Goal: Transaction & Acquisition: Purchase product/service

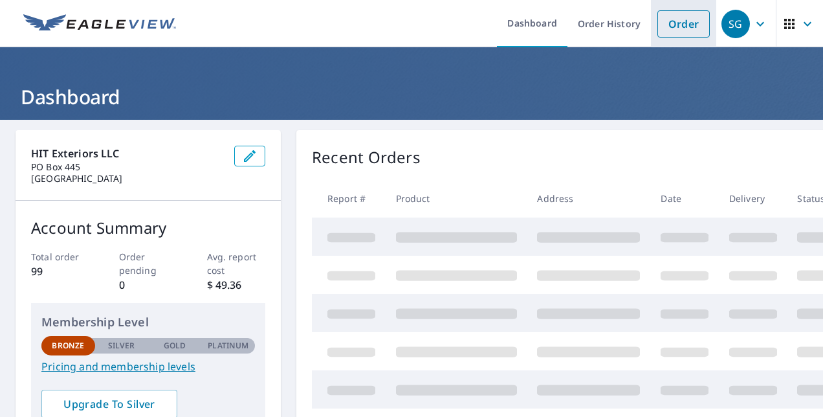
click at [689, 25] on link "Order" at bounding box center [684, 23] width 52 height 27
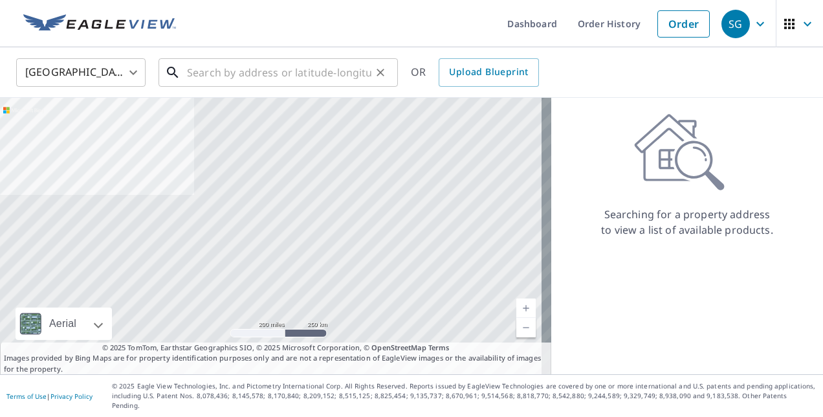
click at [217, 67] on input "text" at bounding box center [279, 72] width 184 height 36
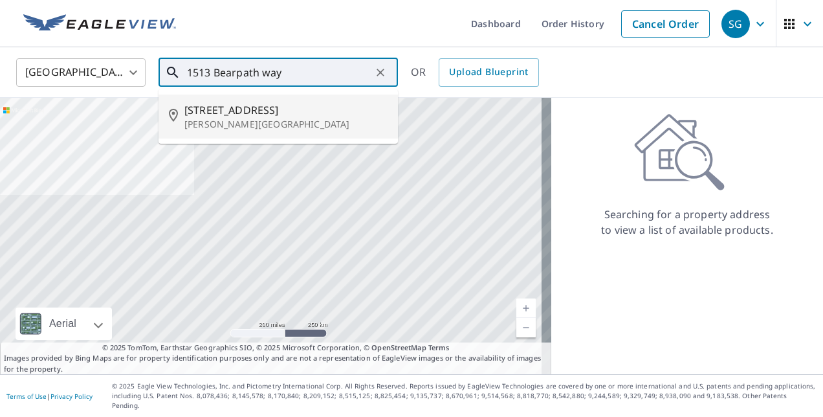
click at [241, 116] on span "[STREET_ADDRESS]" at bounding box center [285, 110] width 203 height 16
type input "[STREET_ADDRESS][PERSON_NAME]"
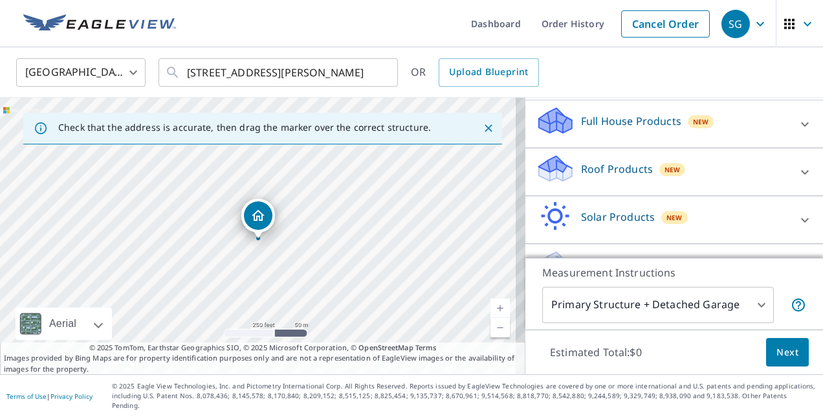
scroll to position [156, 0]
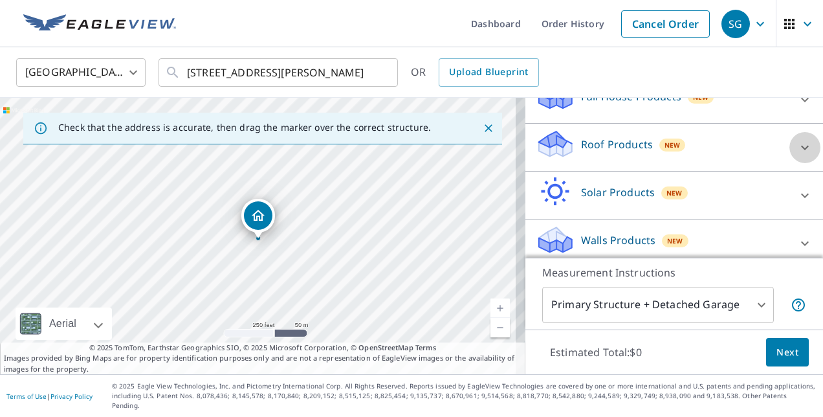
click at [797, 144] on icon at bounding box center [805, 148] width 16 height 16
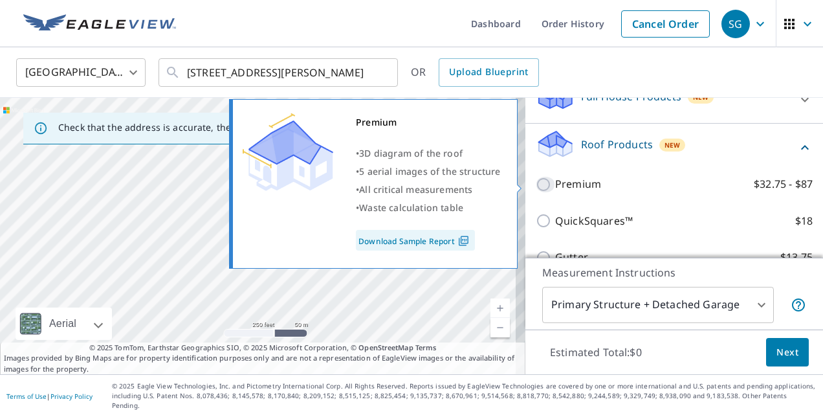
click at [536, 186] on input "Premium $32.75 - $87" at bounding box center [545, 185] width 19 height 16
checkbox input "true"
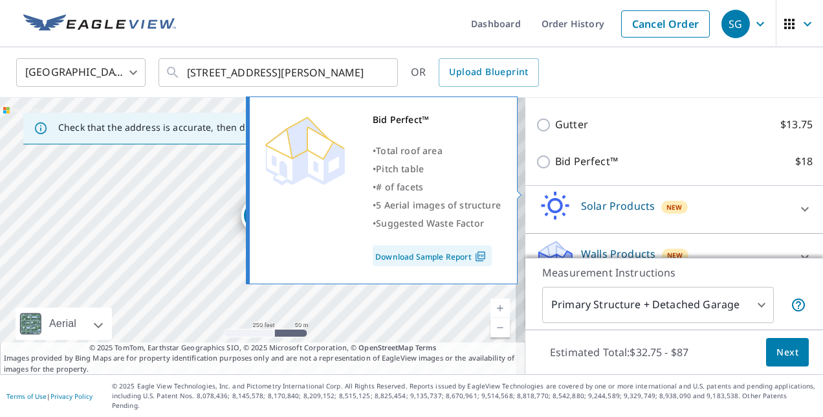
scroll to position [346, 0]
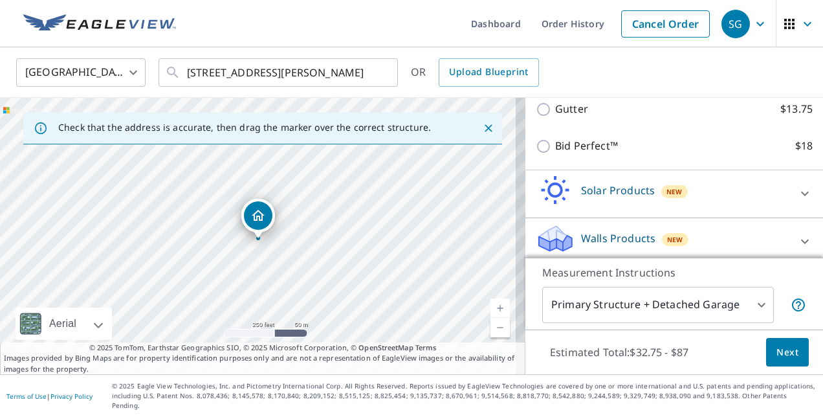
click at [735, 316] on body "SG SG Dashboard Order History Cancel Order SG United States [GEOGRAPHIC_DATA] ​…" at bounding box center [411, 208] width 823 height 417
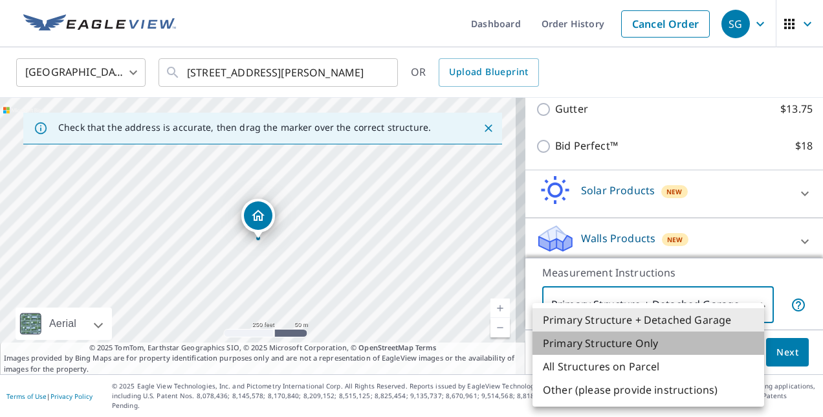
click at [671, 346] on li "Primary Structure Only" at bounding box center [649, 342] width 232 height 23
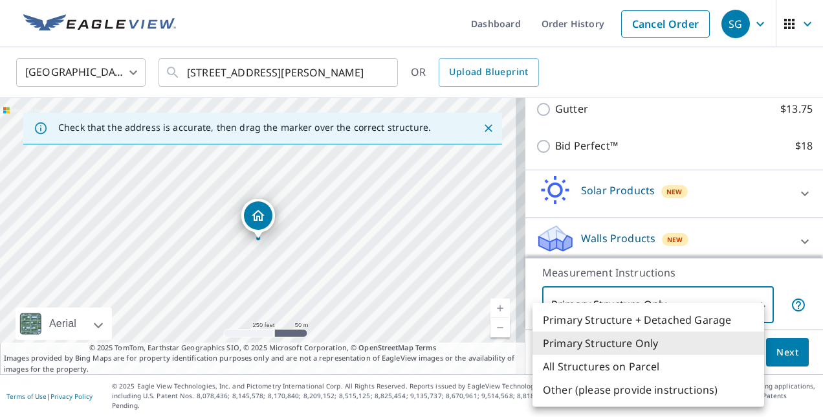
click at [756, 318] on body "SG SG Dashboard Order History Cancel Order SG United States [GEOGRAPHIC_DATA] ​…" at bounding box center [411, 208] width 823 height 417
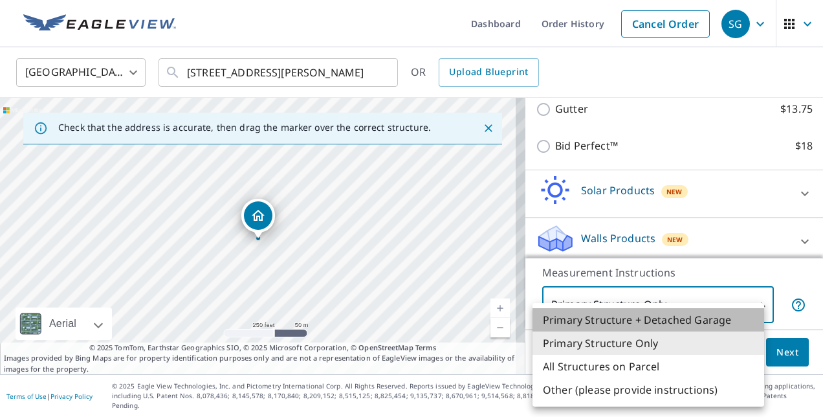
click at [756, 318] on li "Primary Structure + Detached Garage" at bounding box center [649, 319] width 232 height 23
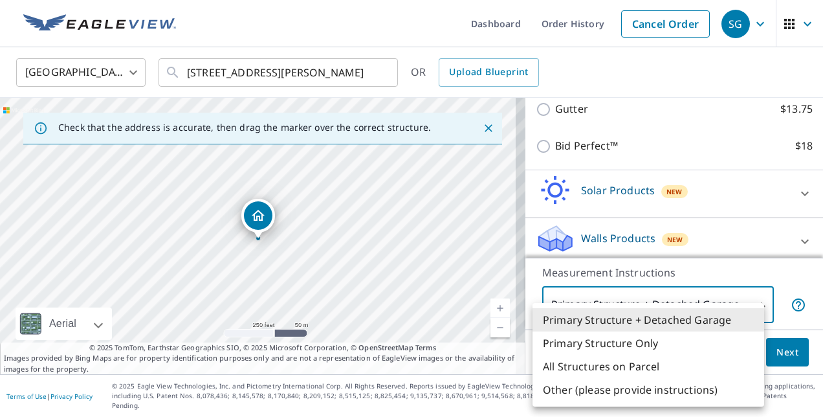
click at [749, 316] on body "SG SG Dashboard Order History Cancel Order SG United States [GEOGRAPHIC_DATA] ​…" at bounding box center [411, 208] width 823 height 417
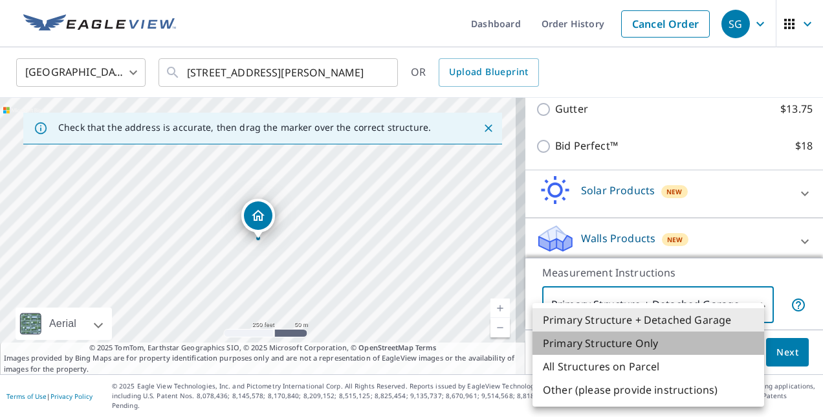
click at [663, 346] on li "Primary Structure Only" at bounding box center [649, 342] width 232 height 23
type input "2"
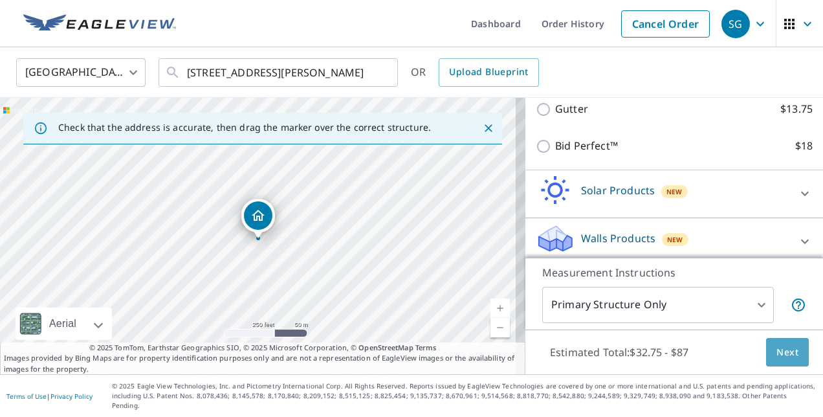
click at [781, 360] on span "Next" at bounding box center [788, 352] width 22 height 16
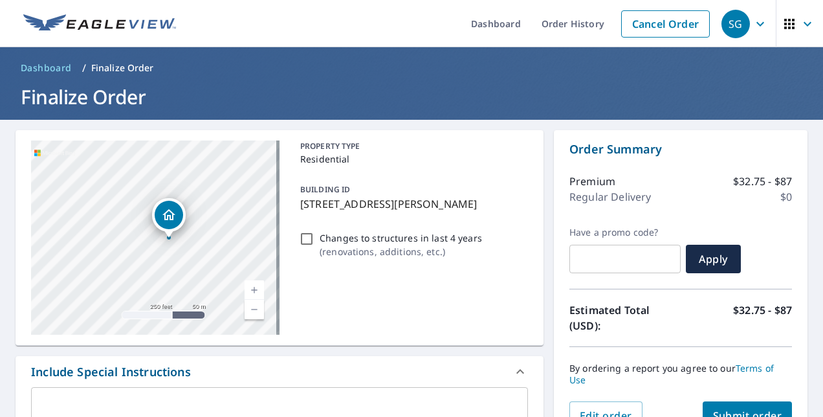
drag, startPoint x: 206, startPoint y: 230, endPoint x: 221, endPoint y: 232, distance: 15.1
click at [221, 232] on div "[STREET_ADDRESS][PERSON_NAME]" at bounding box center [155, 237] width 249 height 194
drag, startPoint x: 174, startPoint y: 216, endPoint x: 170, endPoint y: 229, distance: 13.5
click at [170, 229] on icon "Dropped pin, building 1, Residential property, 1513 Bearpath Way Gunter, TX 750…" at bounding box center [165, 228] width 16 height 16
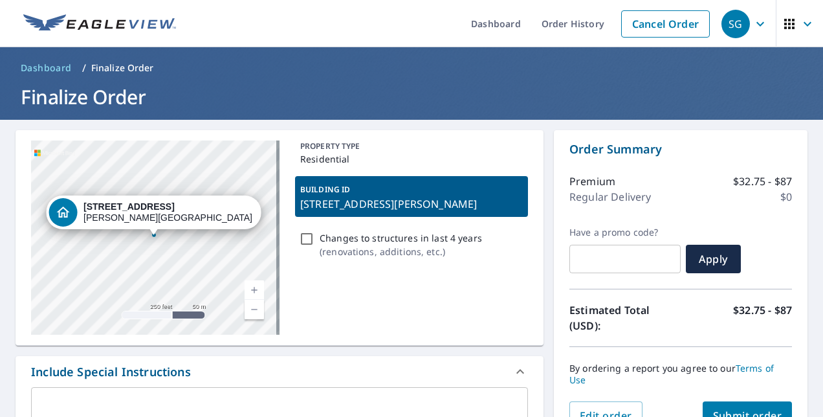
click at [210, 243] on div "[STREET_ADDRESS][PERSON_NAME]" at bounding box center [155, 237] width 249 height 194
click at [371, 278] on div "PROPERTY TYPE Residential BUILDING ID [STREET_ADDRESS][PERSON_NAME] Changes to …" at bounding box center [411, 237] width 233 height 194
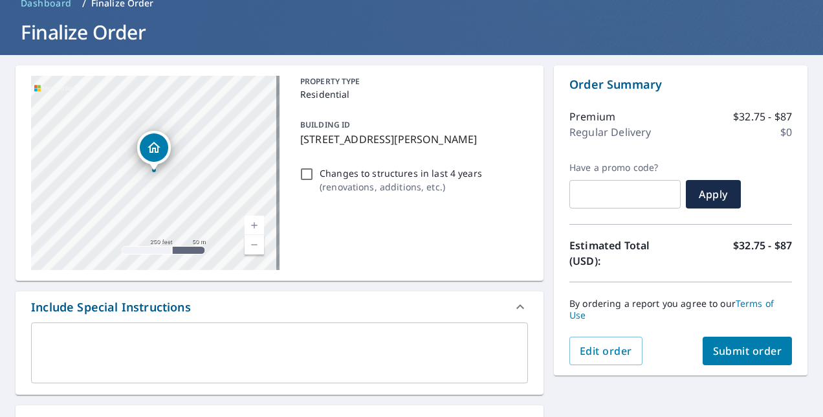
scroll to position [129, 0]
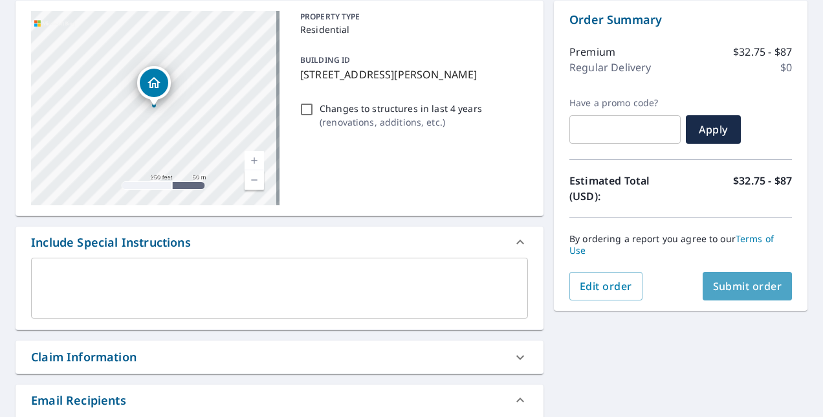
click at [720, 291] on span "Submit order" at bounding box center [747, 286] width 69 height 14
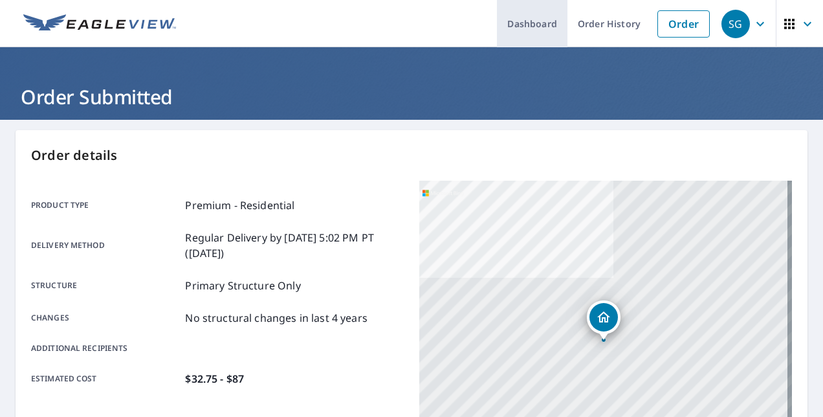
click at [518, 21] on link "Dashboard" at bounding box center [532, 23] width 71 height 47
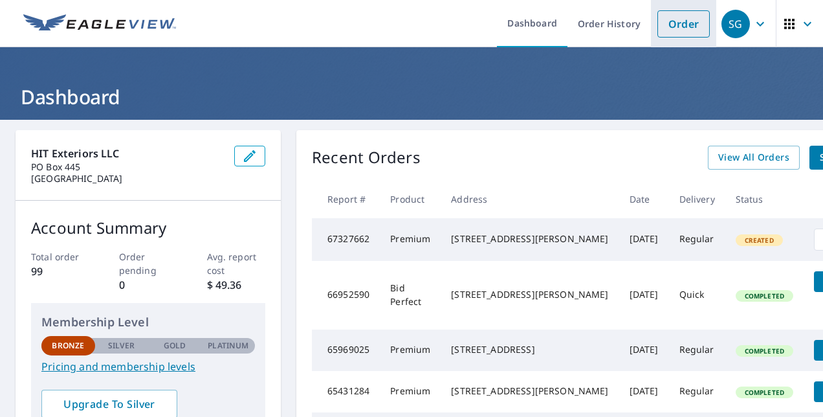
click at [663, 23] on link "Order" at bounding box center [684, 23] width 52 height 27
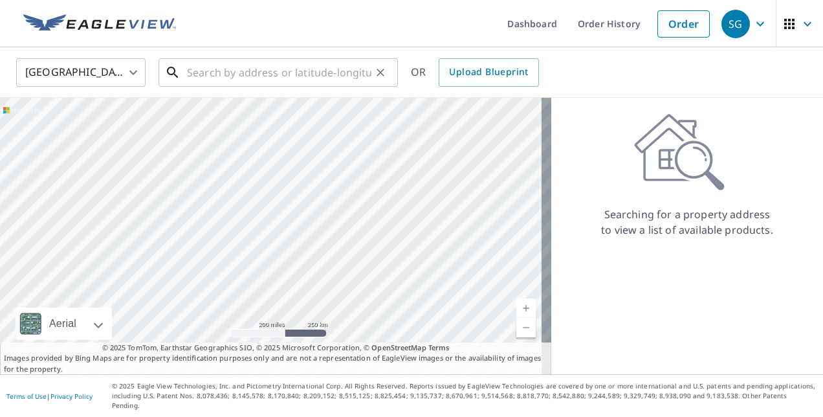
click at [318, 75] on input "text" at bounding box center [279, 72] width 184 height 36
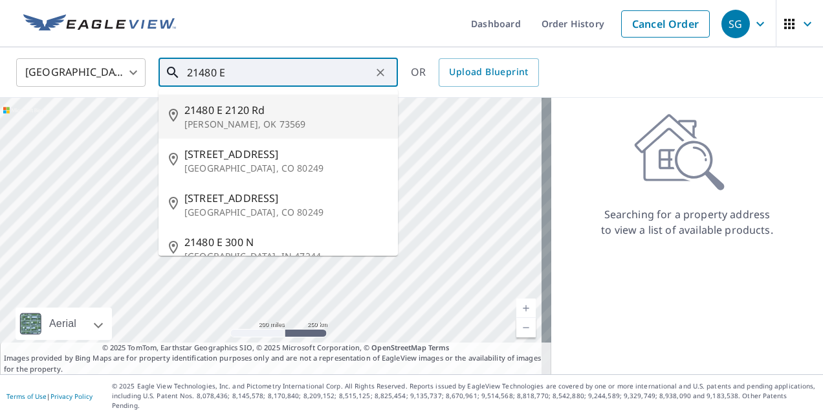
click at [243, 122] on p "[PERSON_NAME], OK 73569" at bounding box center [285, 124] width 203 height 13
type input "[STREET_ADDRESS][PERSON_NAME]"
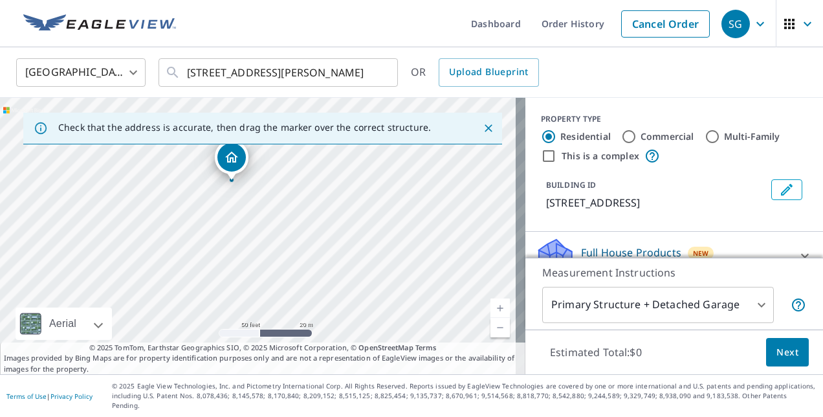
drag, startPoint x: 271, startPoint y: 230, endPoint x: 533, endPoint y: 260, distance: 263.9
click at [533, 260] on div "Check that the address is accurate, then drag the marker over the correct struc…" at bounding box center [411, 236] width 823 height 276
drag, startPoint x: 393, startPoint y: 214, endPoint x: 487, endPoint y: 273, distance: 110.6
click at [481, 282] on div "[STREET_ADDRESS][PERSON_NAME]" at bounding box center [263, 236] width 526 height 276
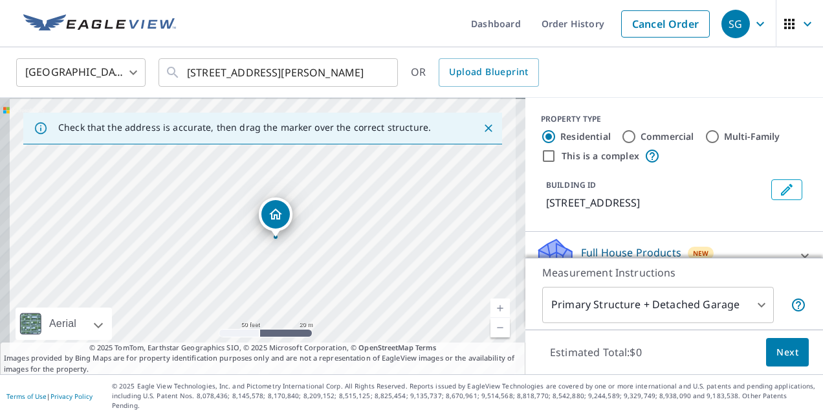
drag, startPoint x: 426, startPoint y: 263, endPoint x: 469, endPoint y: 265, distance: 42.8
click at [469, 265] on div "[STREET_ADDRESS][PERSON_NAME]" at bounding box center [263, 236] width 526 height 276
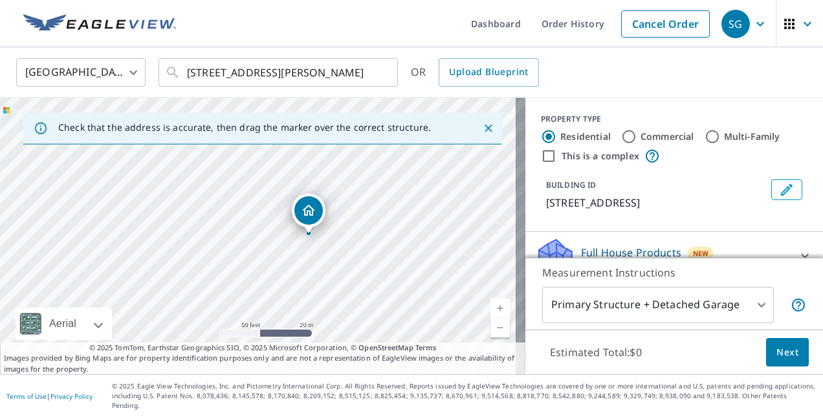
drag, startPoint x: 324, startPoint y: 220, endPoint x: 314, endPoint y: 214, distance: 11.3
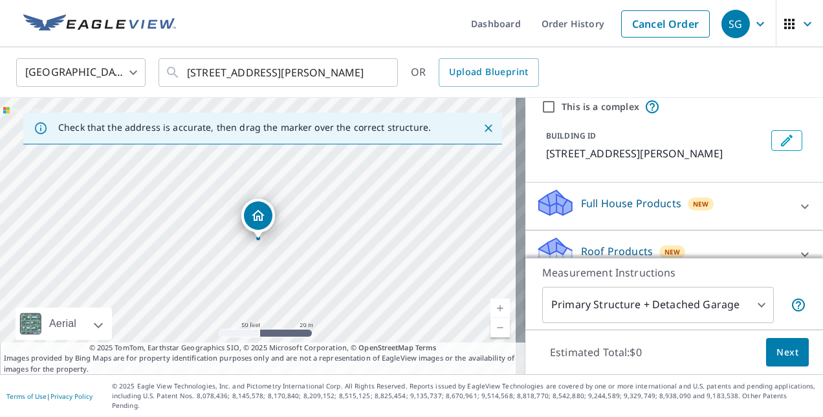
scroll to position [65, 0]
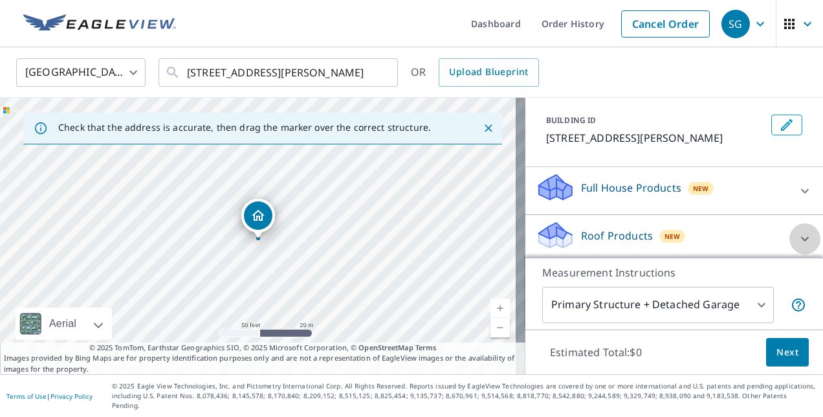
click at [797, 234] on icon at bounding box center [805, 239] width 16 height 16
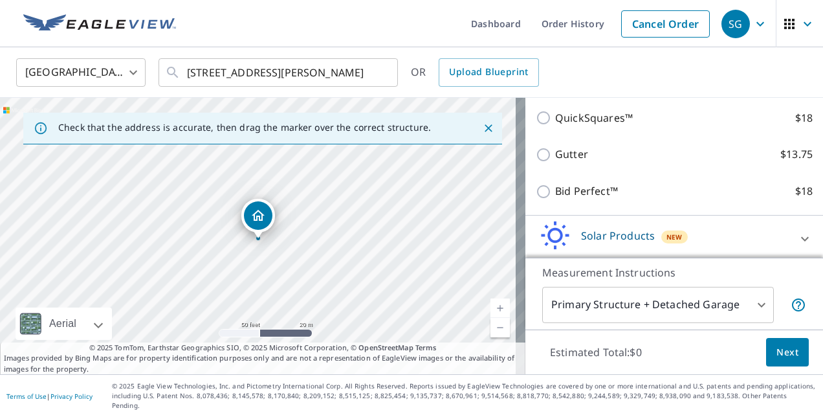
scroll to position [129, 0]
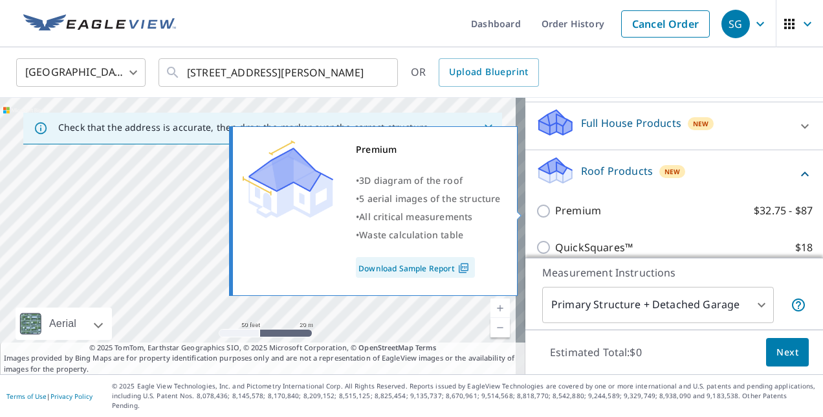
click at [603, 211] on label "Premium $32.75 - $87" at bounding box center [684, 211] width 258 height 16
click at [555, 211] on input "Premium $32.75 - $87" at bounding box center [545, 211] width 19 height 16
checkbox input "true"
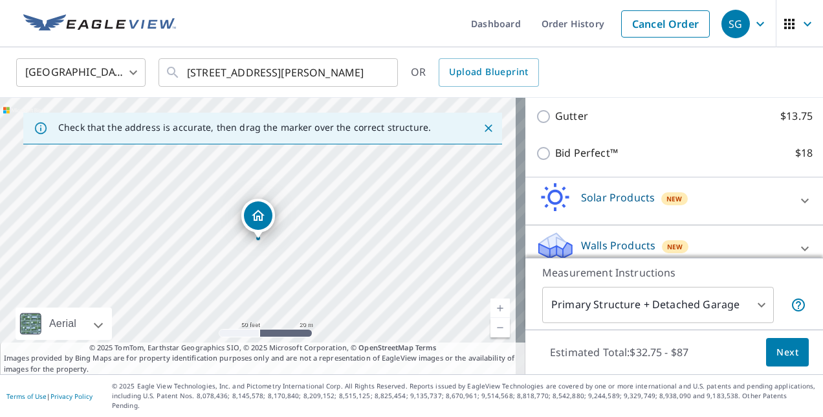
scroll to position [346, 0]
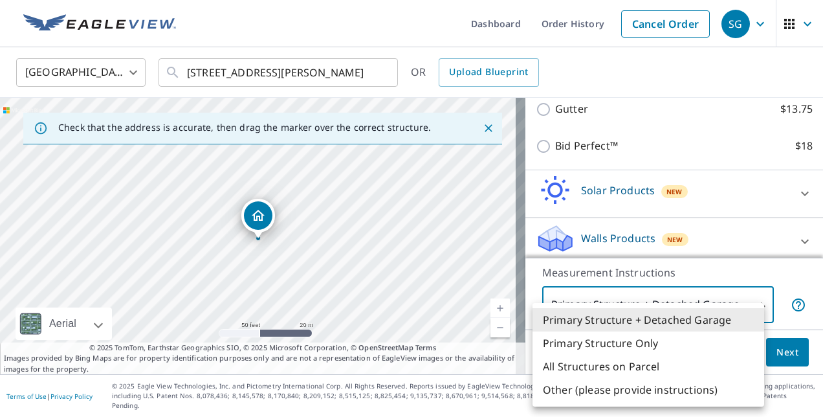
click at [737, 308] on body "SG SG Dashboard Order History Cancel Order SG [GEOGRAPHIC_DATA] US ​ 21480 E [S…" at bounding box center [411, 208] width 823 height 417
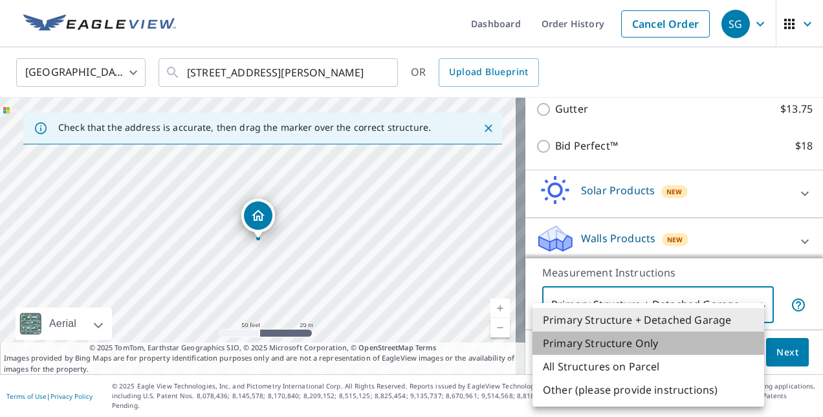
click at [632, 348] on li "Primary Structure Only" at bounding box center [649, 342] width 232 height 23
type input "2"
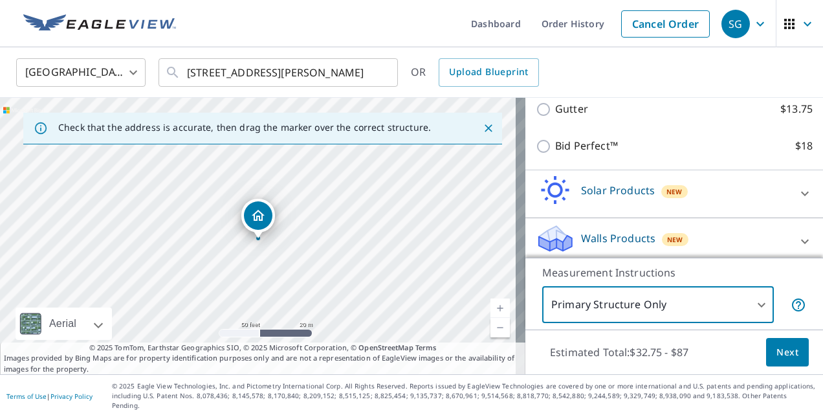
click at [766, 359] on button "Next" at bounding box center [787, 352] width 43 height 29
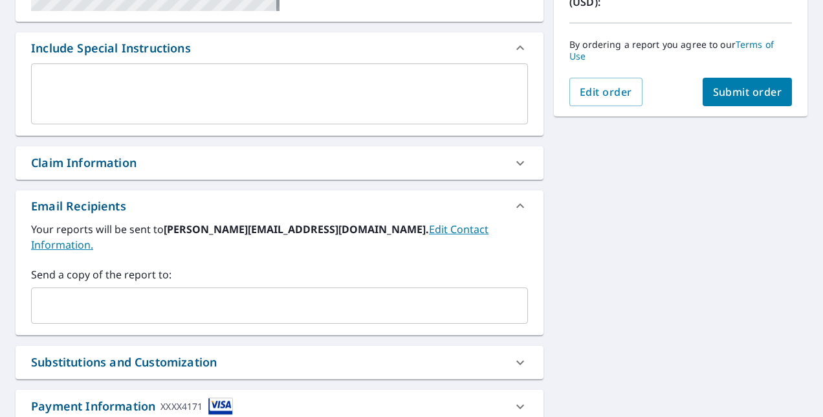
scroll to position [388, 0]
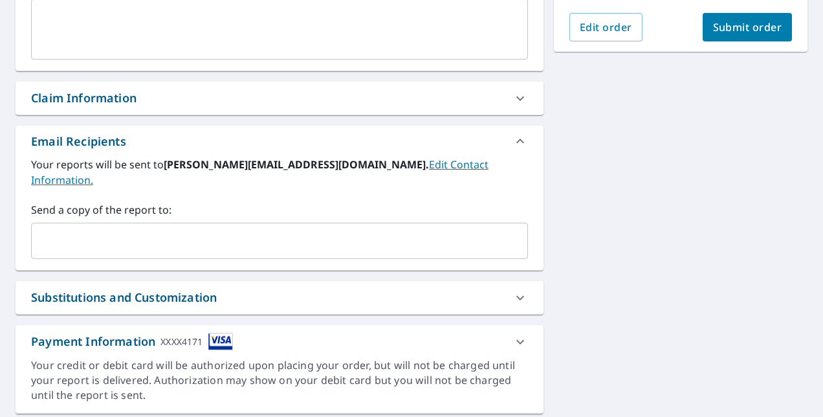
click at [716, 25] on span "Submit order" at bounding box center [747, 27] width 69 height 14
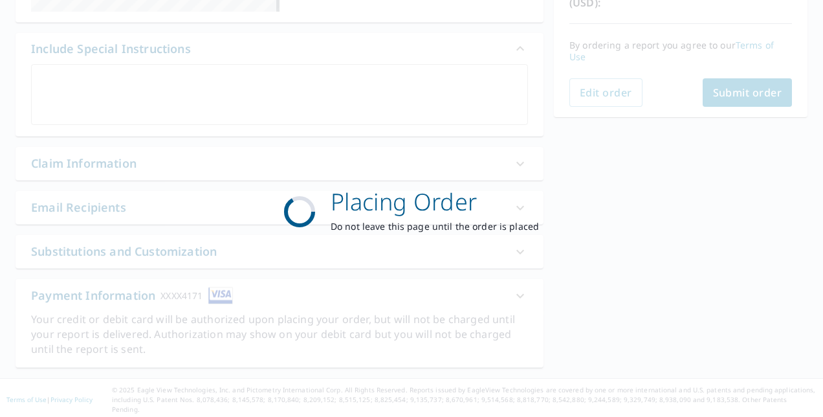
scroll to position [316, 0]
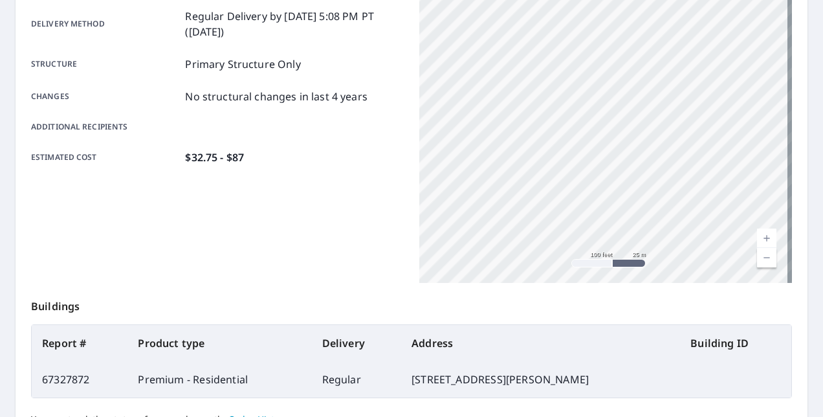
scroll to position [150, 0]
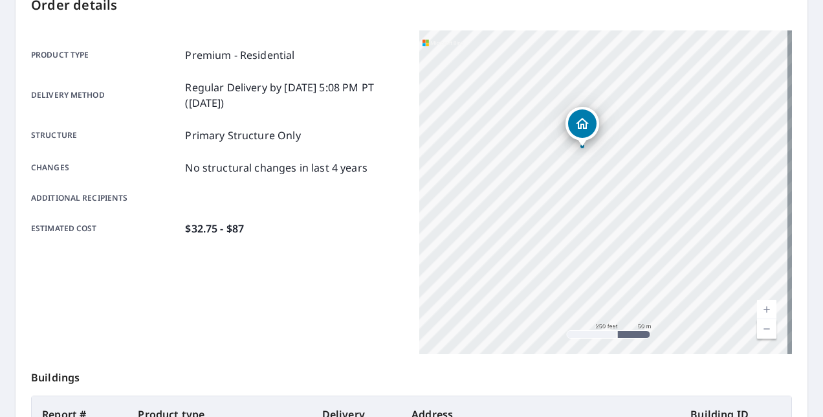
drag, startPoint x: 650, startPoint y: 197, endPoint x: 538, endPoint y: 224, distance: 114.4
click at [537, 225] on div "[STREET_ADDRESS][PERSON_NAME]" at bounding box center [605, 192] width 373 height 324
drag, startPoint x: 648, startPoint y: 265, endPoint x: 604, endPoint y: 229, distance: 56.1
click at [604, 230] on div "[STREET_ADDRESS][PERSON_NAME]" at bounding box center [605, 192] width 373 height 324
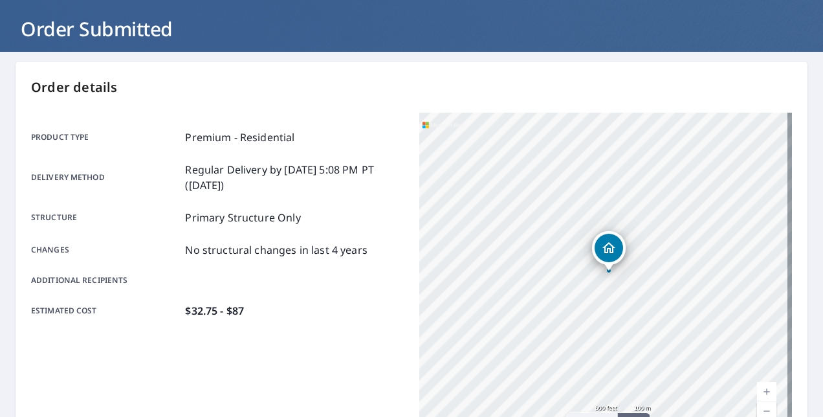
scroll to position [0, 0]
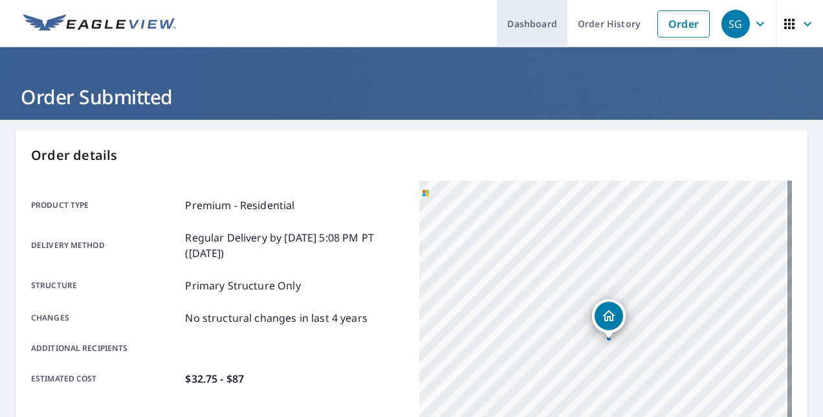
click at [529, 27] on link "Dashboard" at bounding box center [532, 23] width 71 height 47
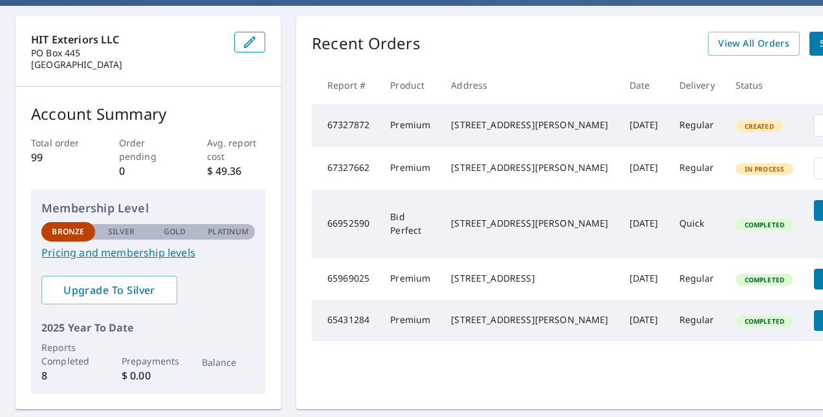
scroll to position [129, 0]
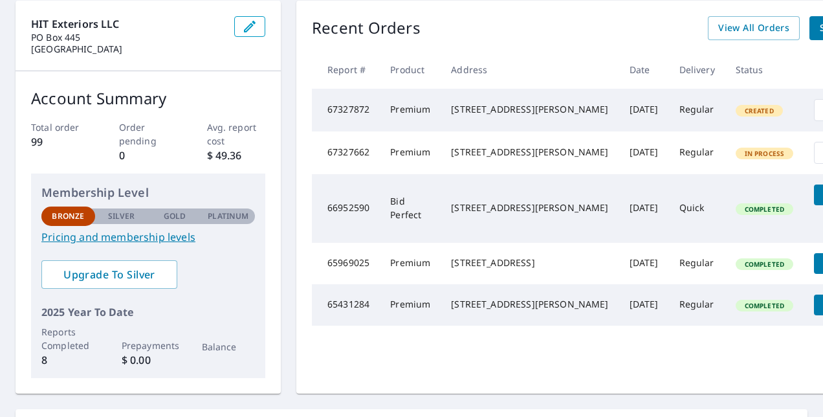
click at [344, 118] on td "67327872" at bounding box center [346, 110] width 68 height 43
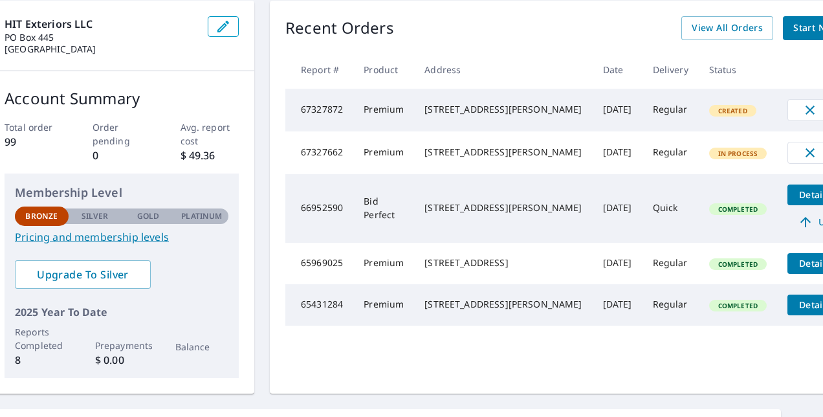
click at [509, 116] on div "[STREET_ADDRESS][PERSON_NAME]" at bounding box center [503, 109] width 157 height 13
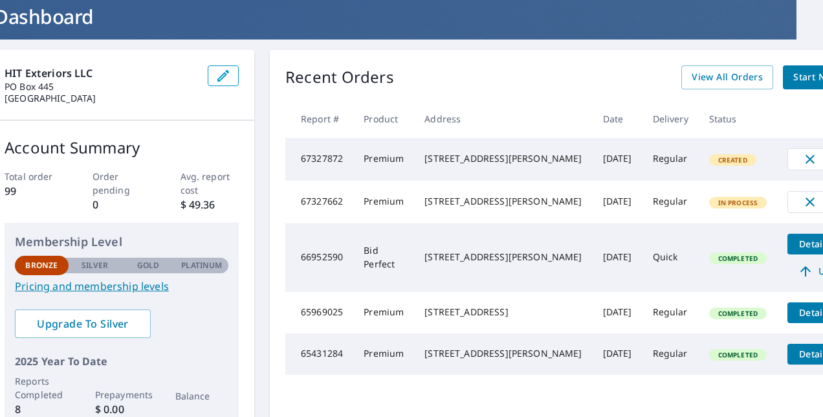
scroll to position [65, 27]
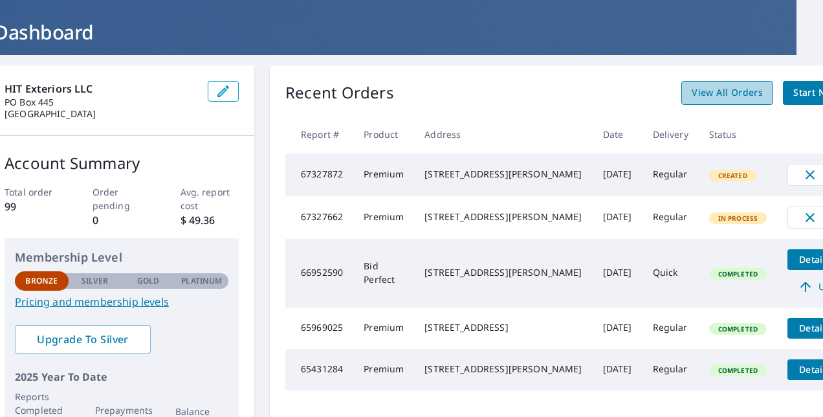
click at [692, 92] on span "View All Orders" at bounding box center [727, 93] width 71 height 16
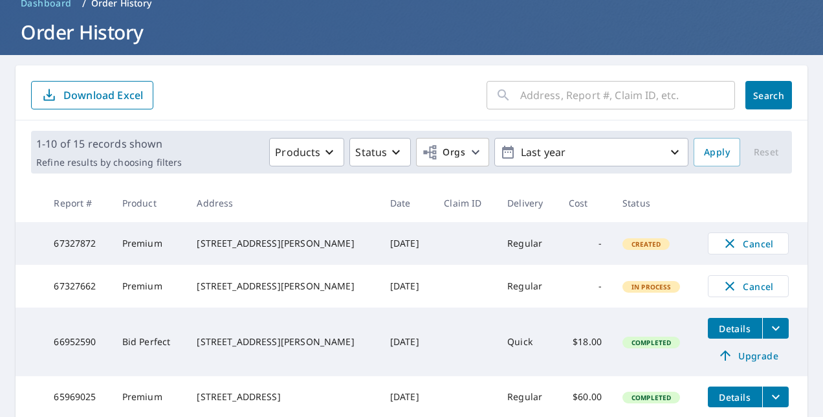
click at [500, 249] on td "Regular" at bounding box center [527, 243] width 61 height 43
click at [615, 234] on td "Created" at bounding box center [654, 243] width 85 height 43
click at [187, 249] on td "Premium" at bounding box center [149, 243] width 75 height 43
click at [140, 250] on td "Premium" at bounding box center [149, 243] width 75 height 43
